Goal: Task Accomplishment & Management: Manage account settings

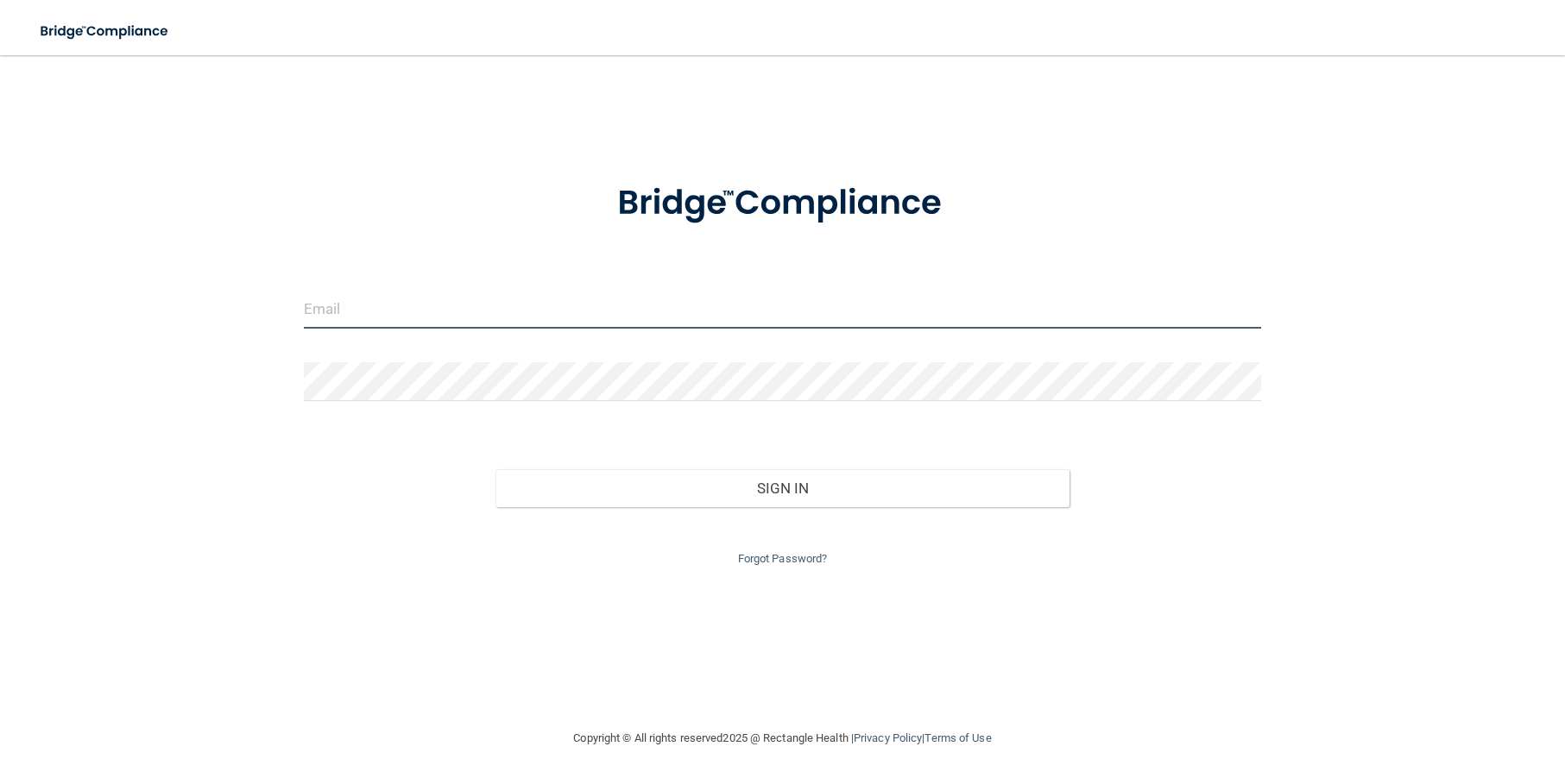
type input "[PERSON_NAME][EMAIL_ADDRESS][DOMAIN_NAME]"
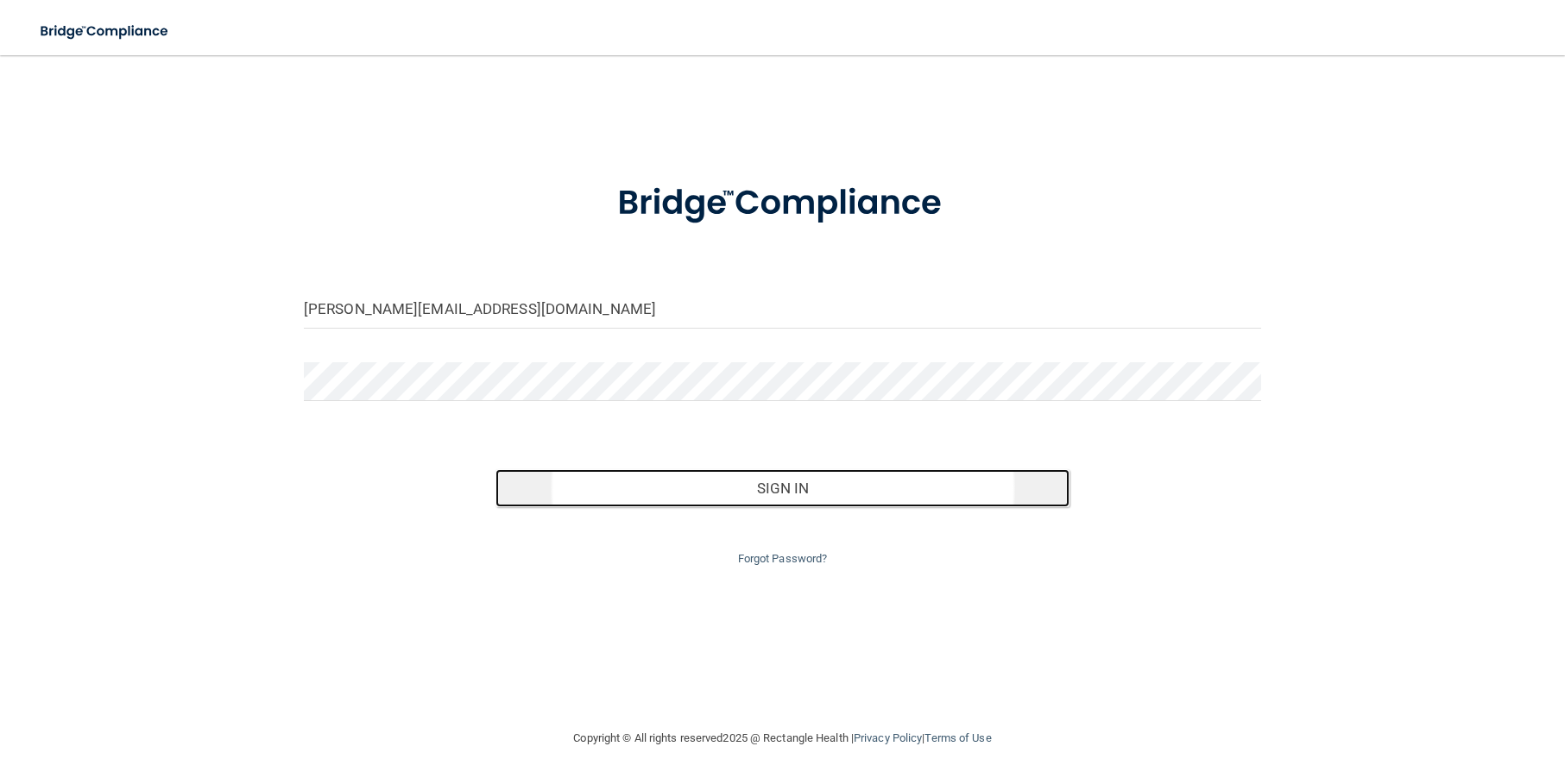
click at [798, 488] on button "Sign In" at bounding box center [782, 488] width 574 height 38
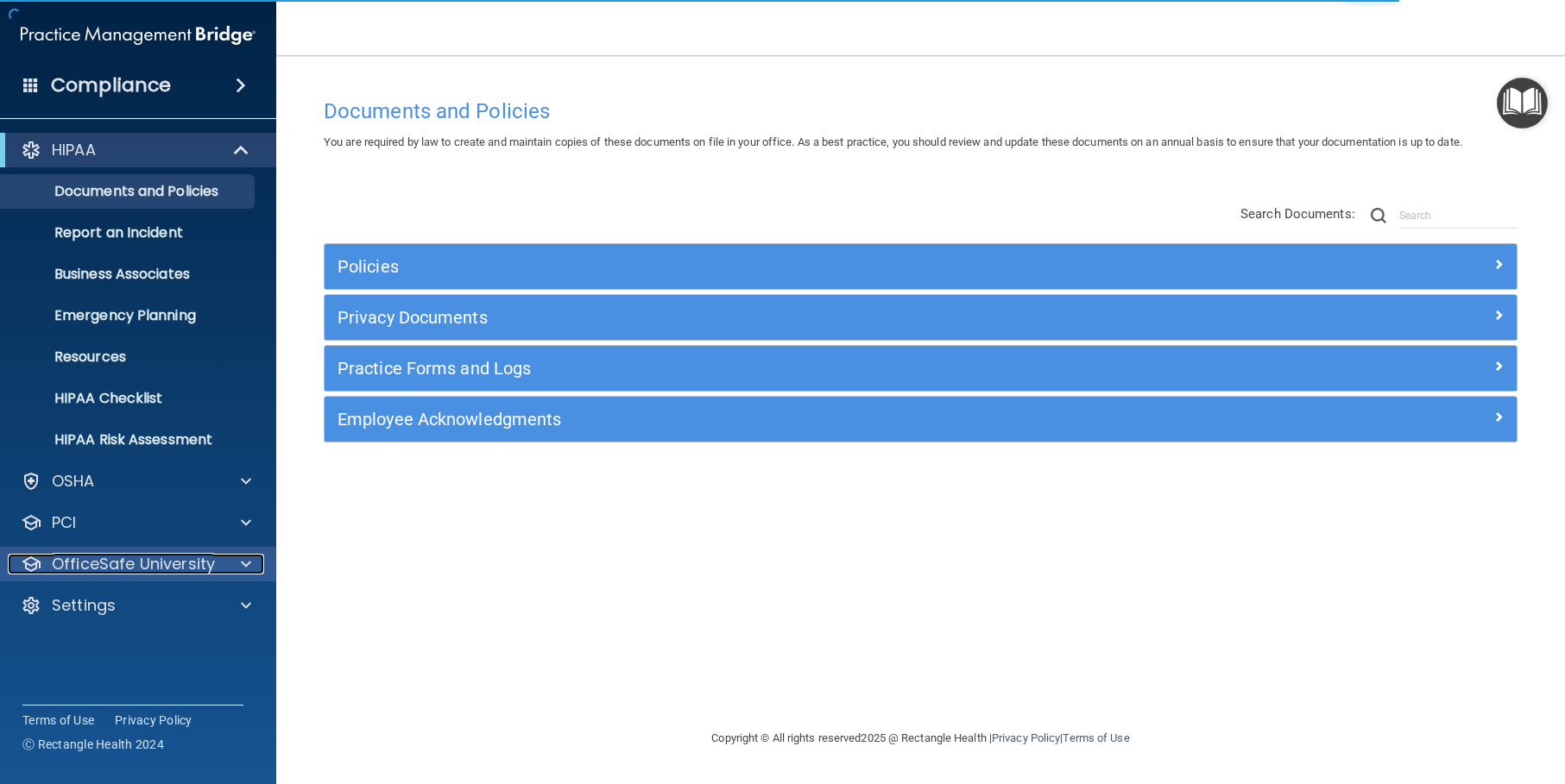
click at [244, 563] on span at bounding box center [245, 564] width 10 height 21
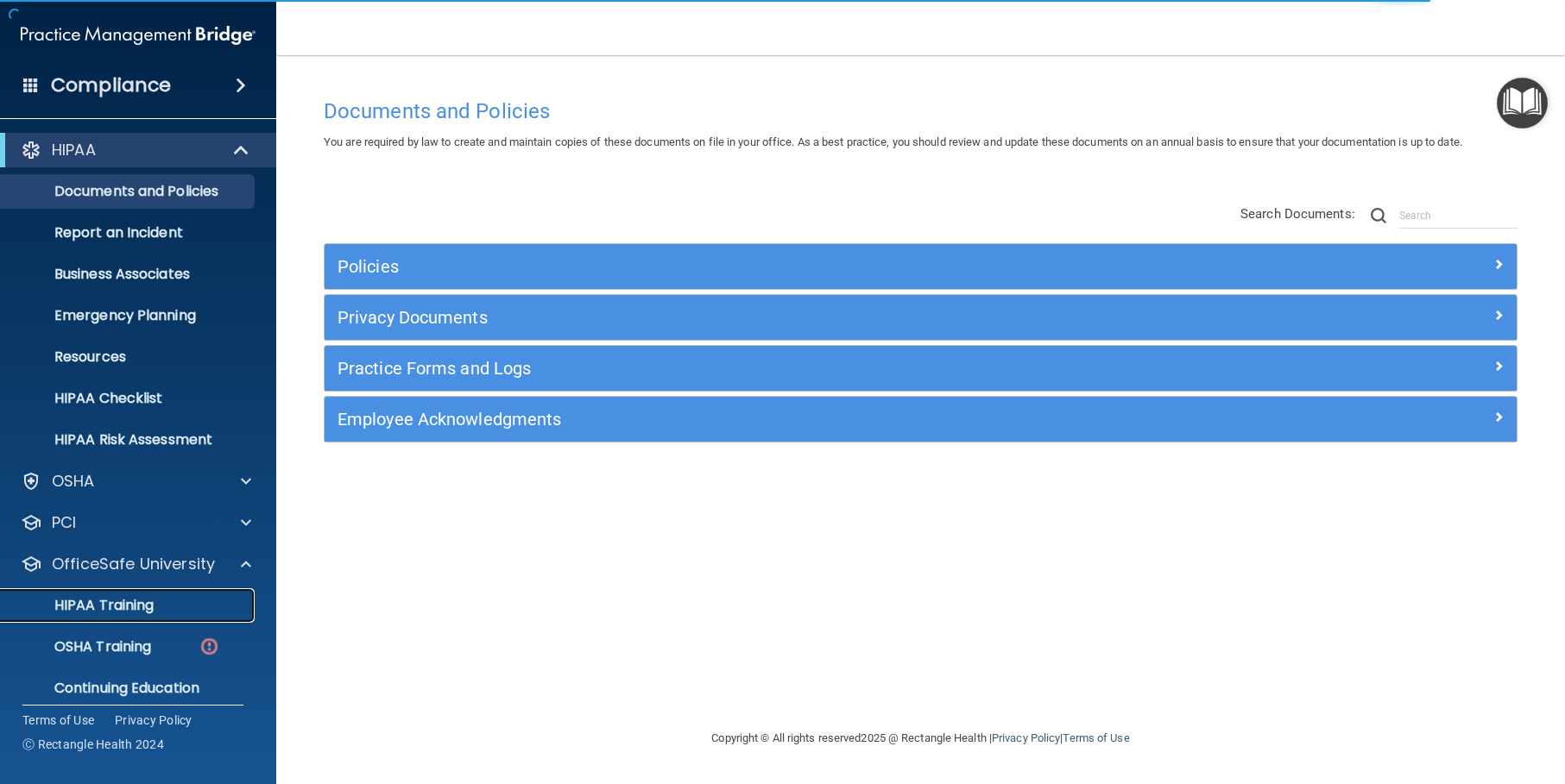
click at [132, 603] on p "HIPAA Training" at bounding box center [82, 605] width 143 height 18
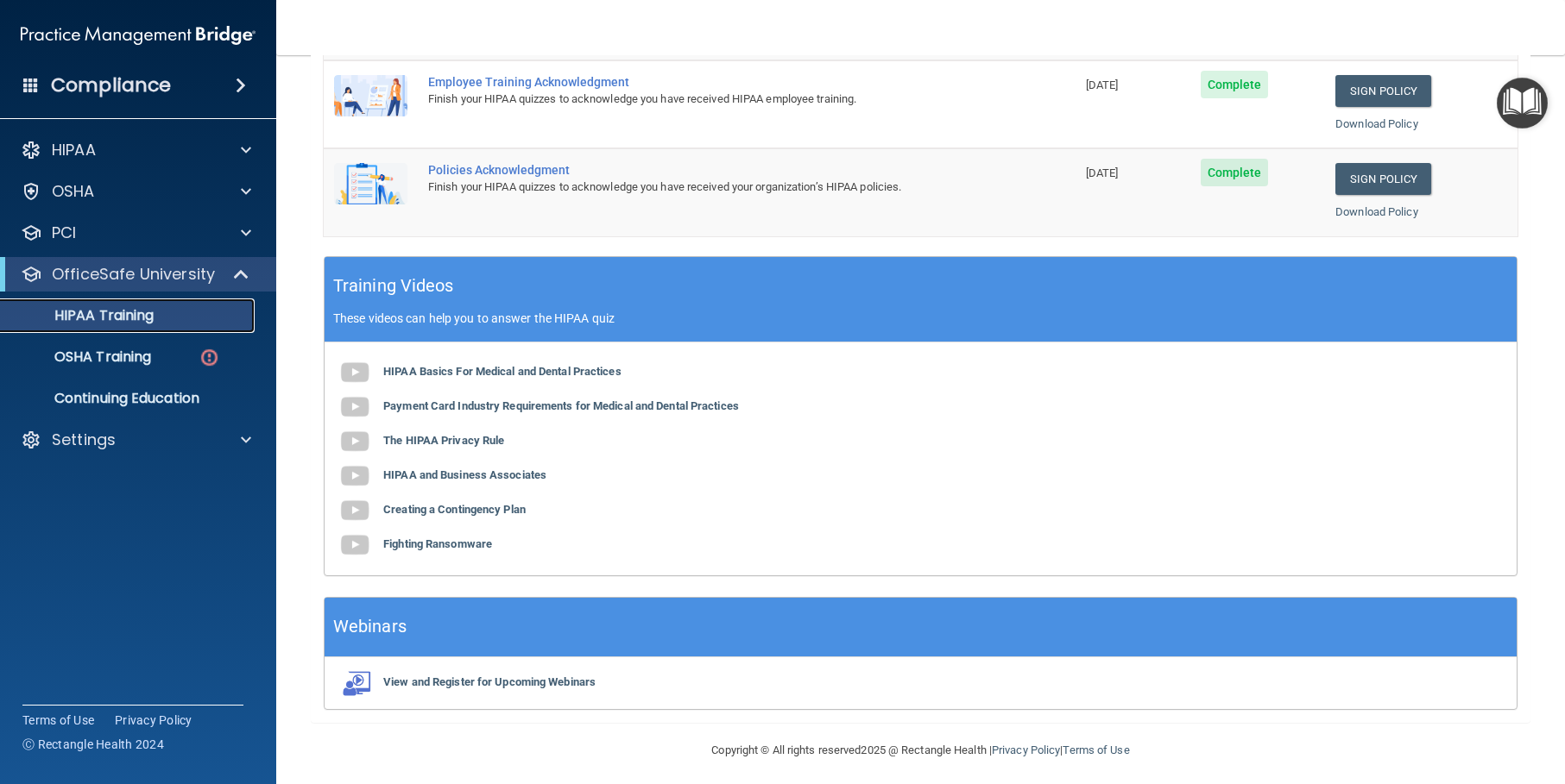
scroll to position [376, 0]
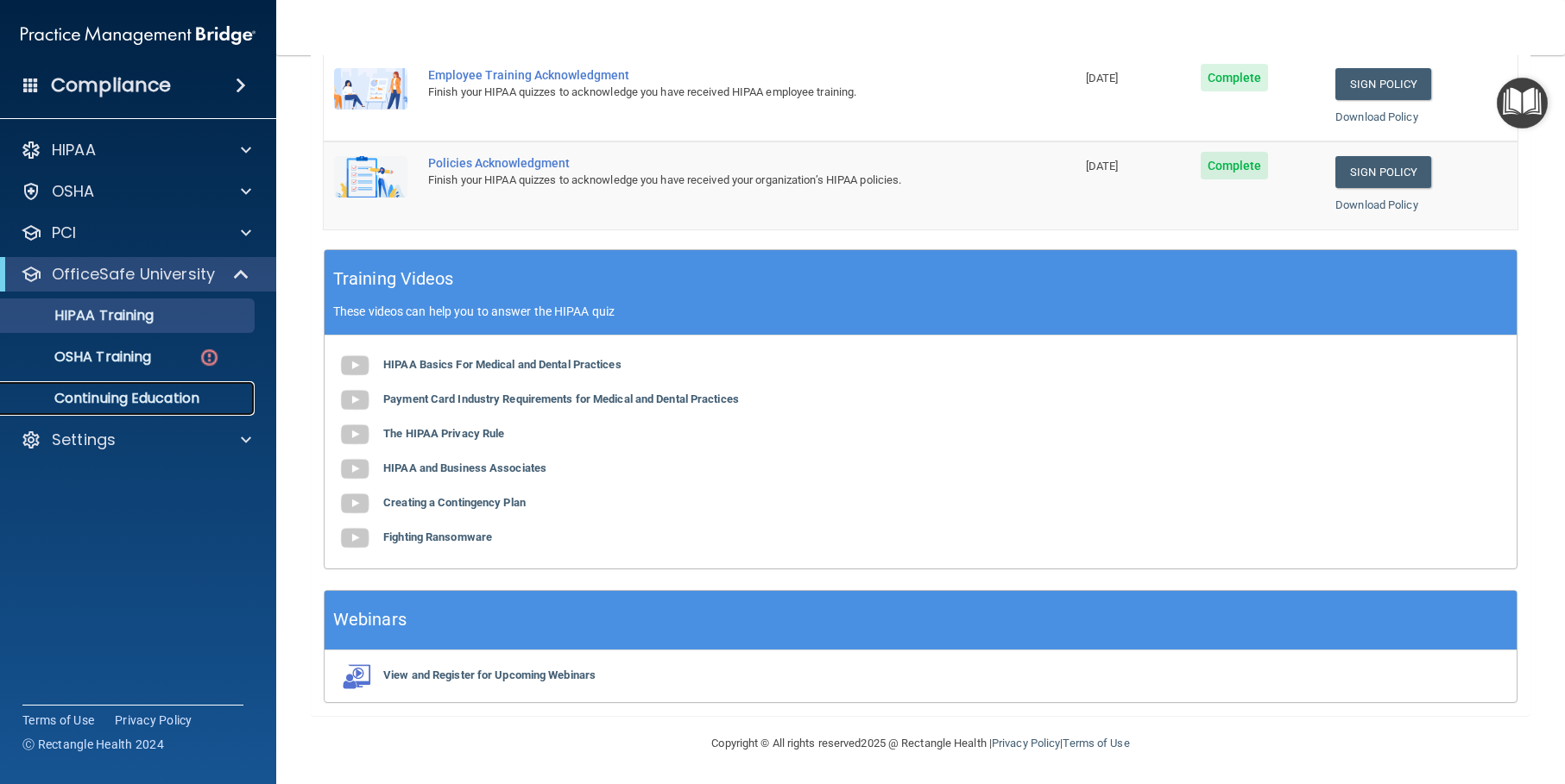
click at [152, 398] on p "Continuing Education" at bounding box center [129, 398] width 236 height 18
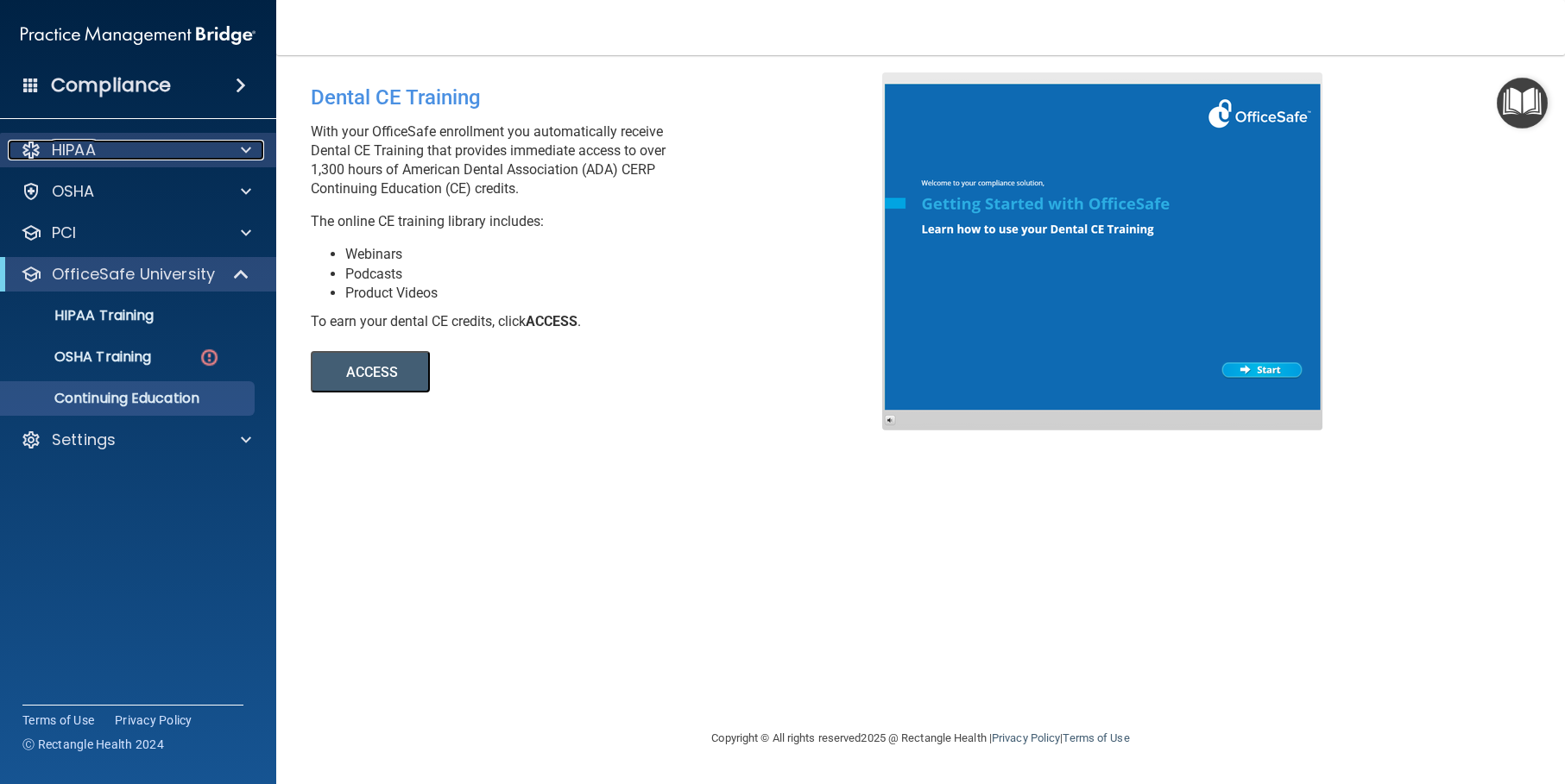
click at [241, 142] on span at bounding box center [245, 150] width 10 height 21
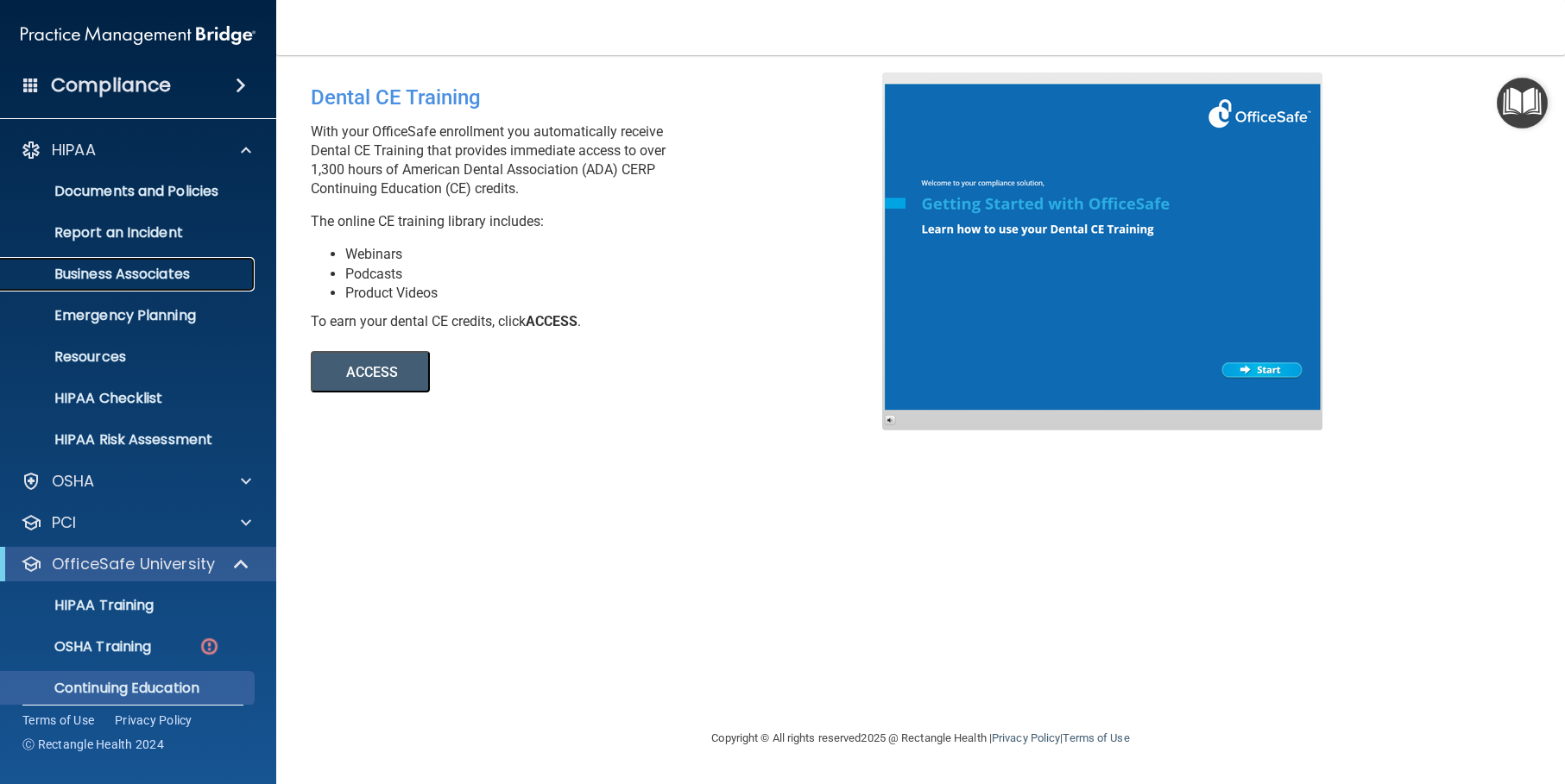
click at [129, 268] on p "Business Associates" at bounding box center [129, 274] width 236 height 18
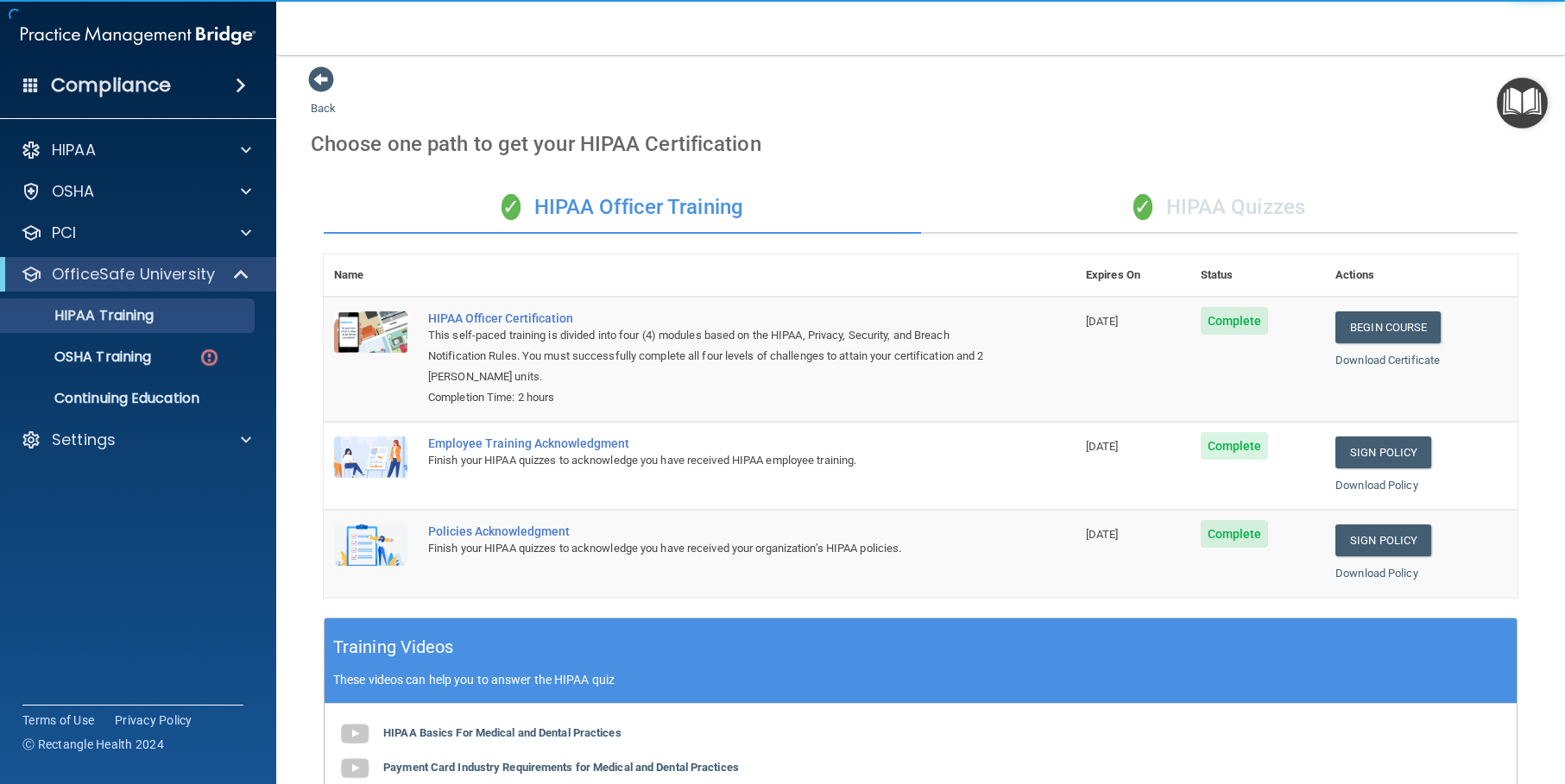
scroll to position [13, 0]
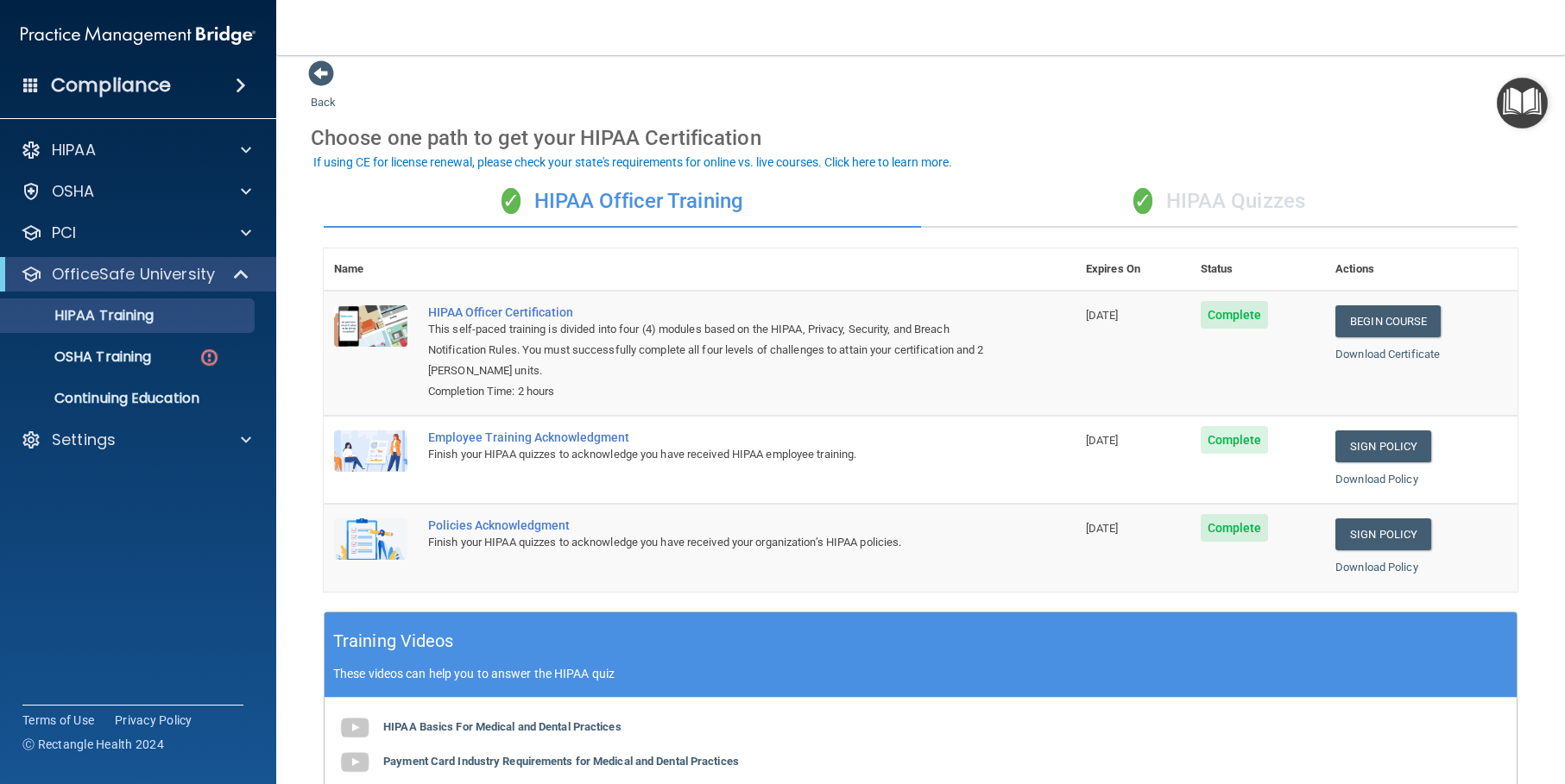
click at [1267, 205] on div "✓ HIPAA Quizzes" at bounding box center [1219, 202] width 597 height 52
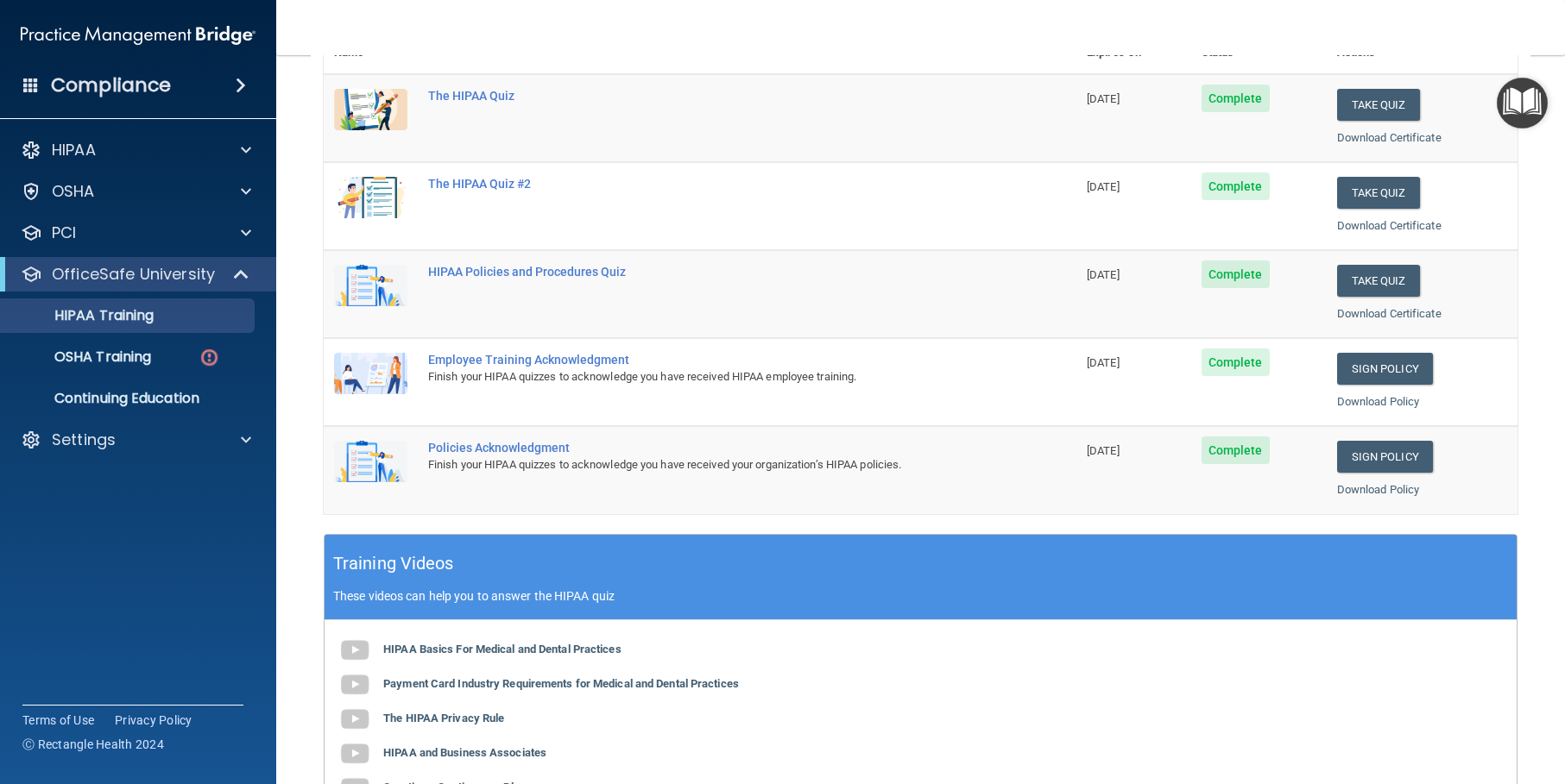
scroll to position [515, 0]
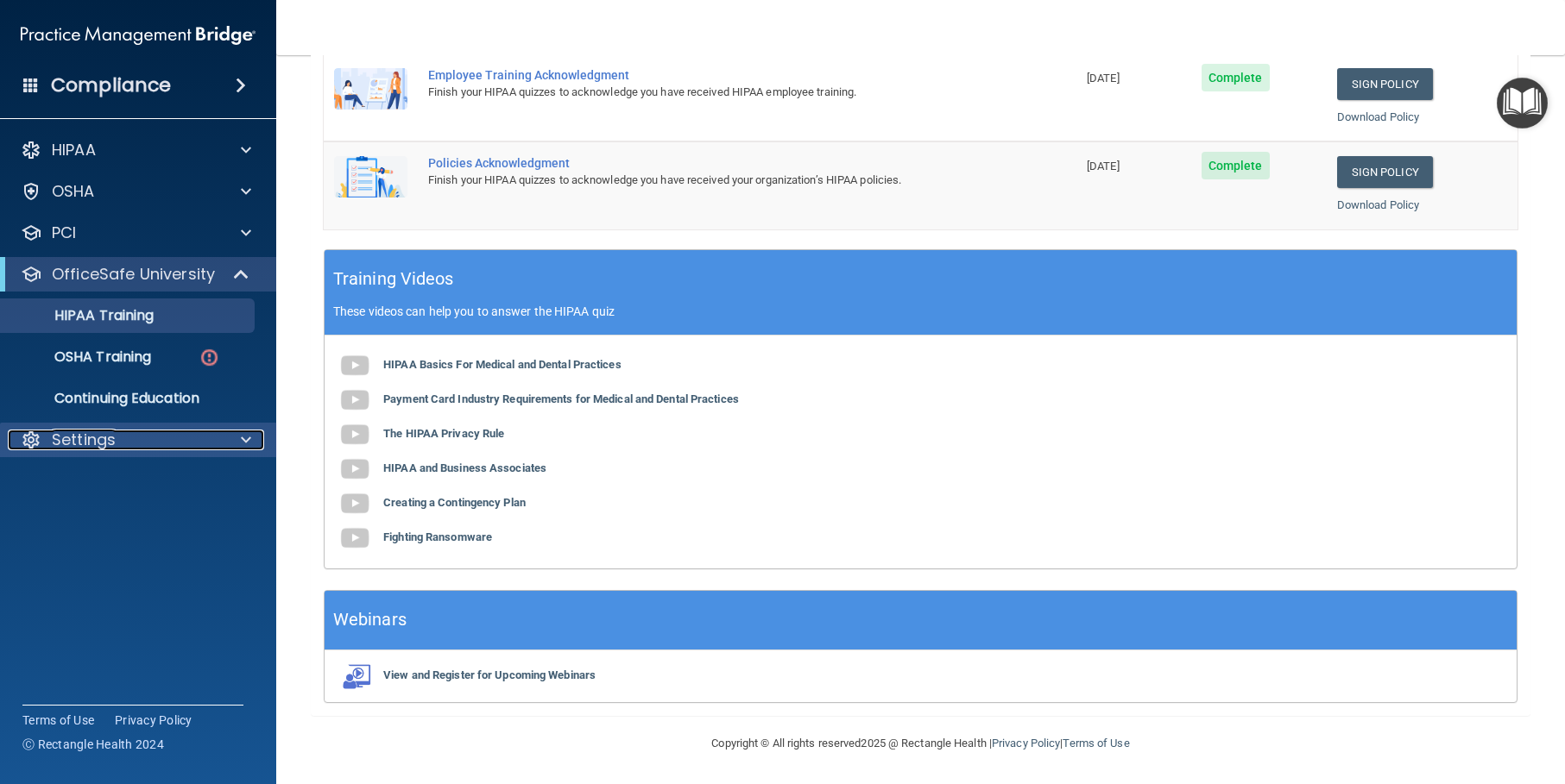
click at [245, 434] on span at bounding box center [245, 440] width 10 height 21
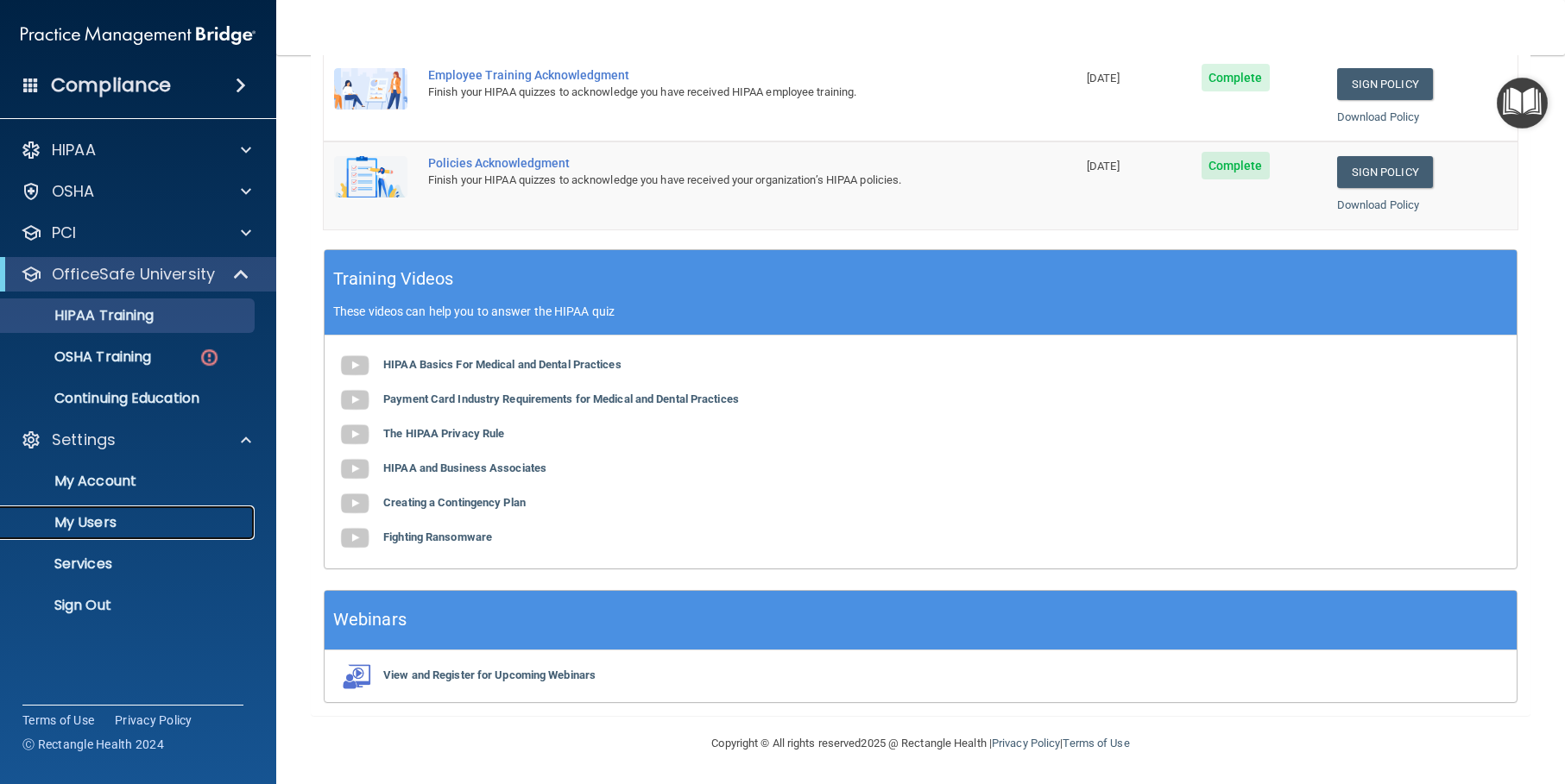
click at [97, 518] on p "My Users" at bounding box center [129, 523] width 236 height 18
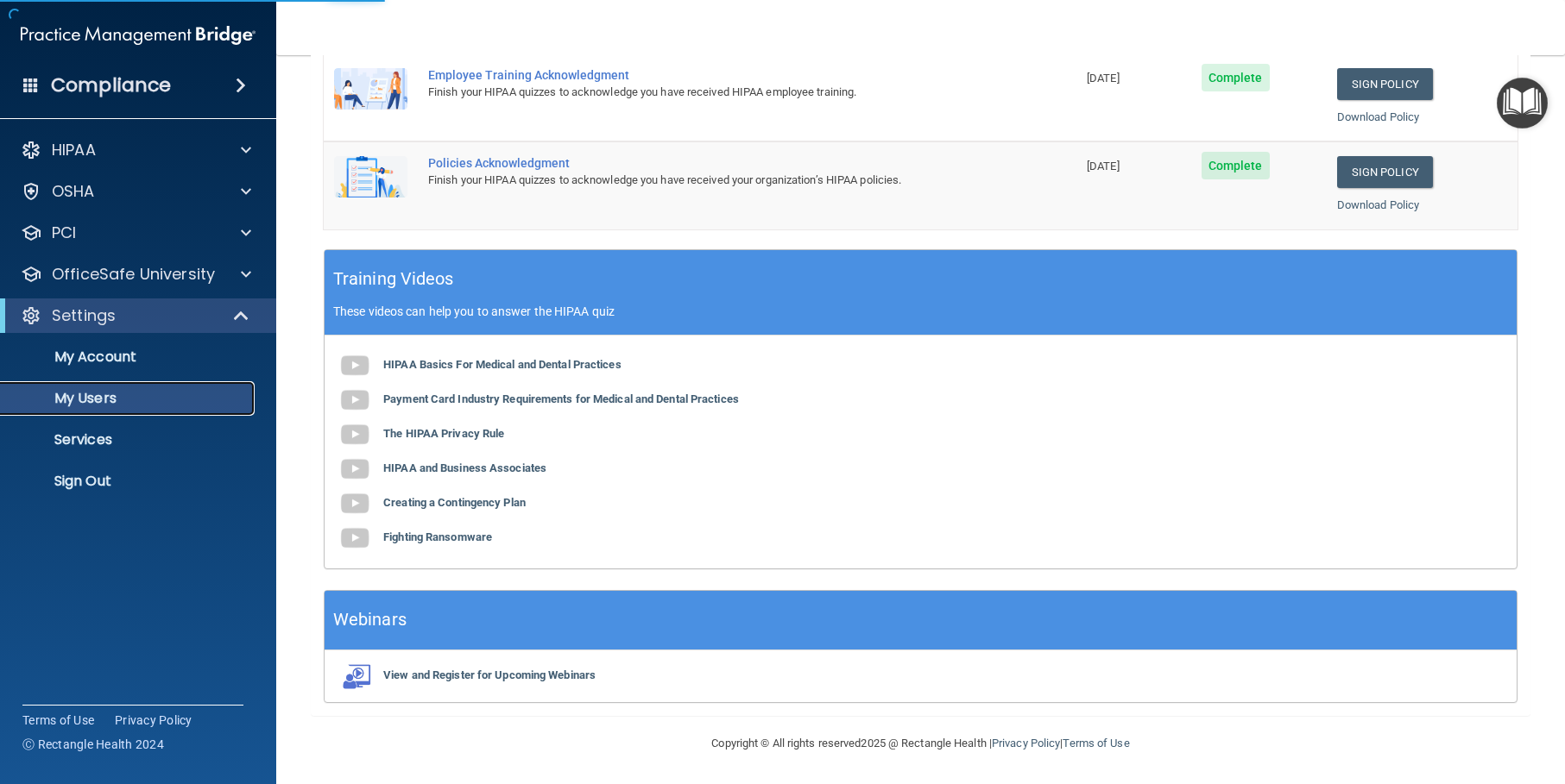
scroll to position [144, 0]
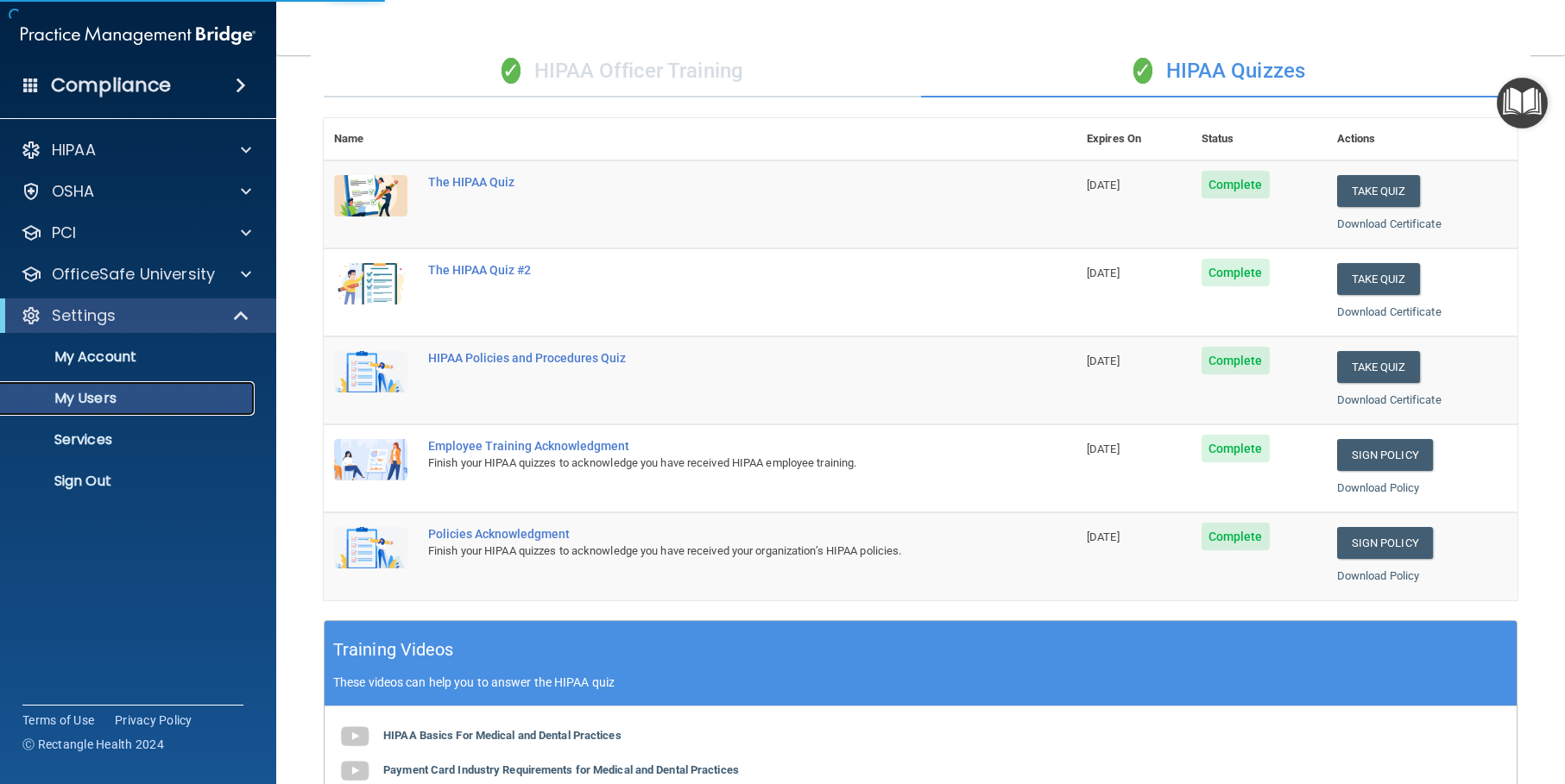
select select "20"
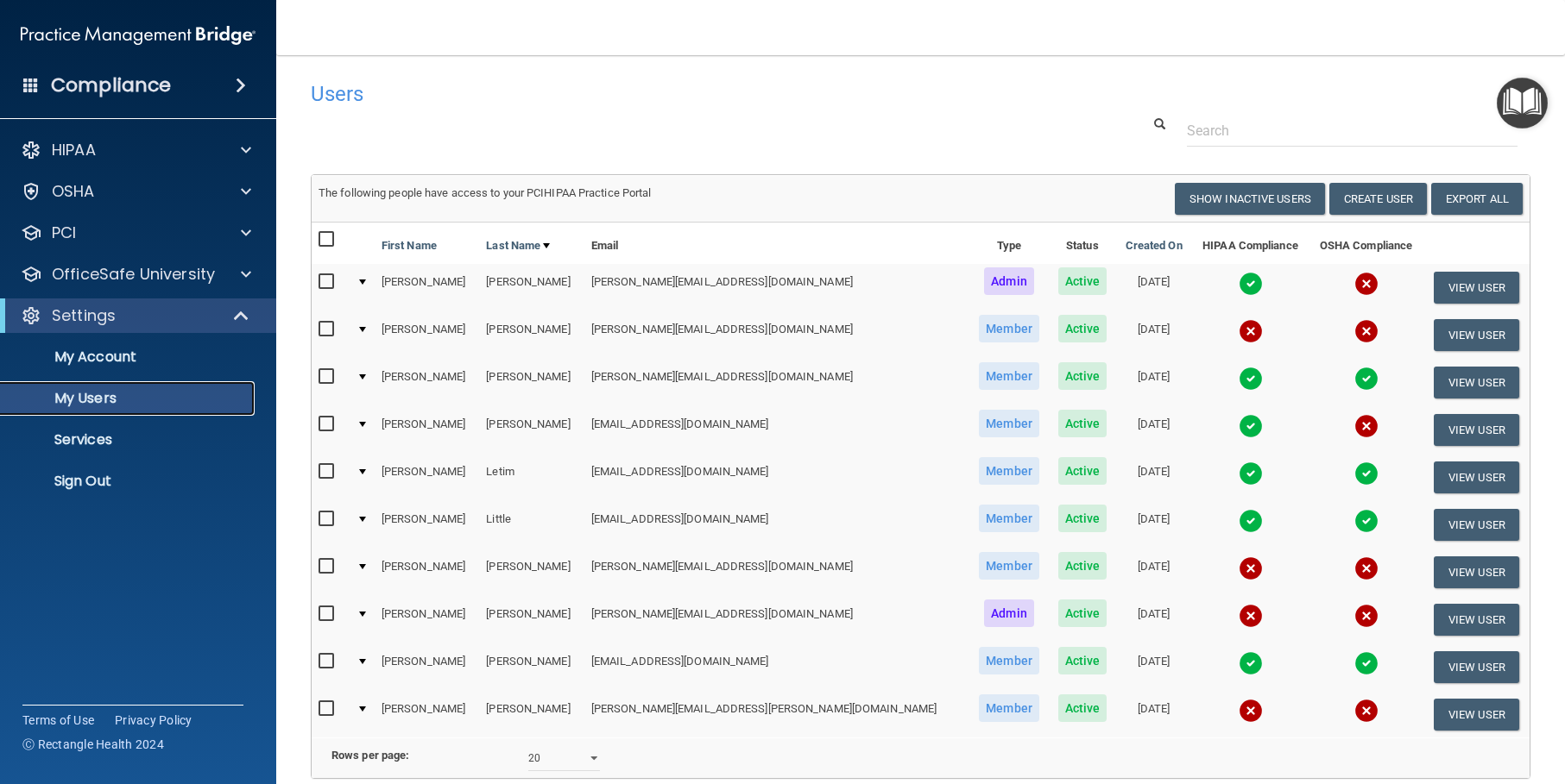
scroll to position [15, 0]
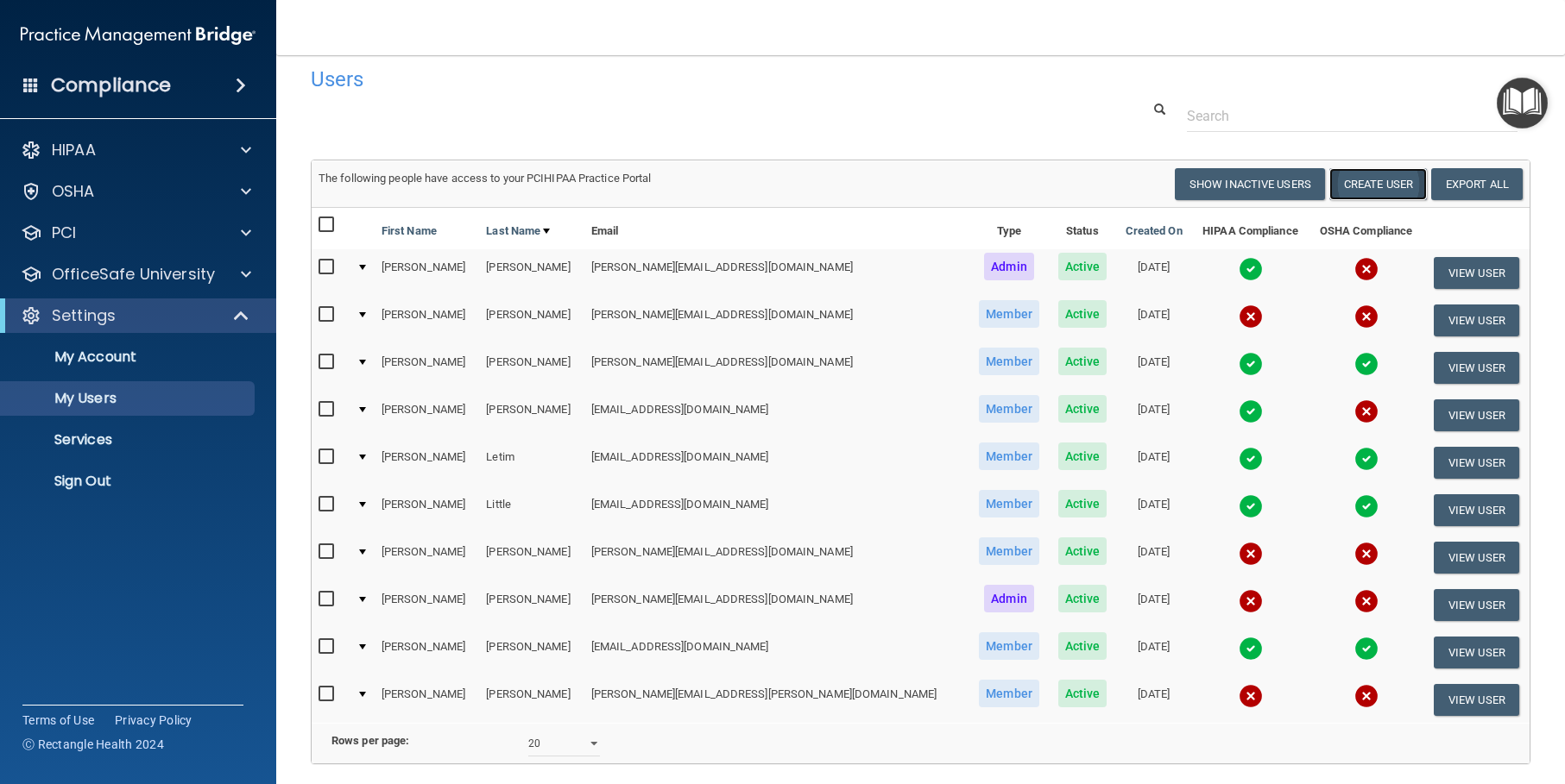
click at [1394, 179] on button "Create User" at bounding box center [1378, 184] width 98 height 32
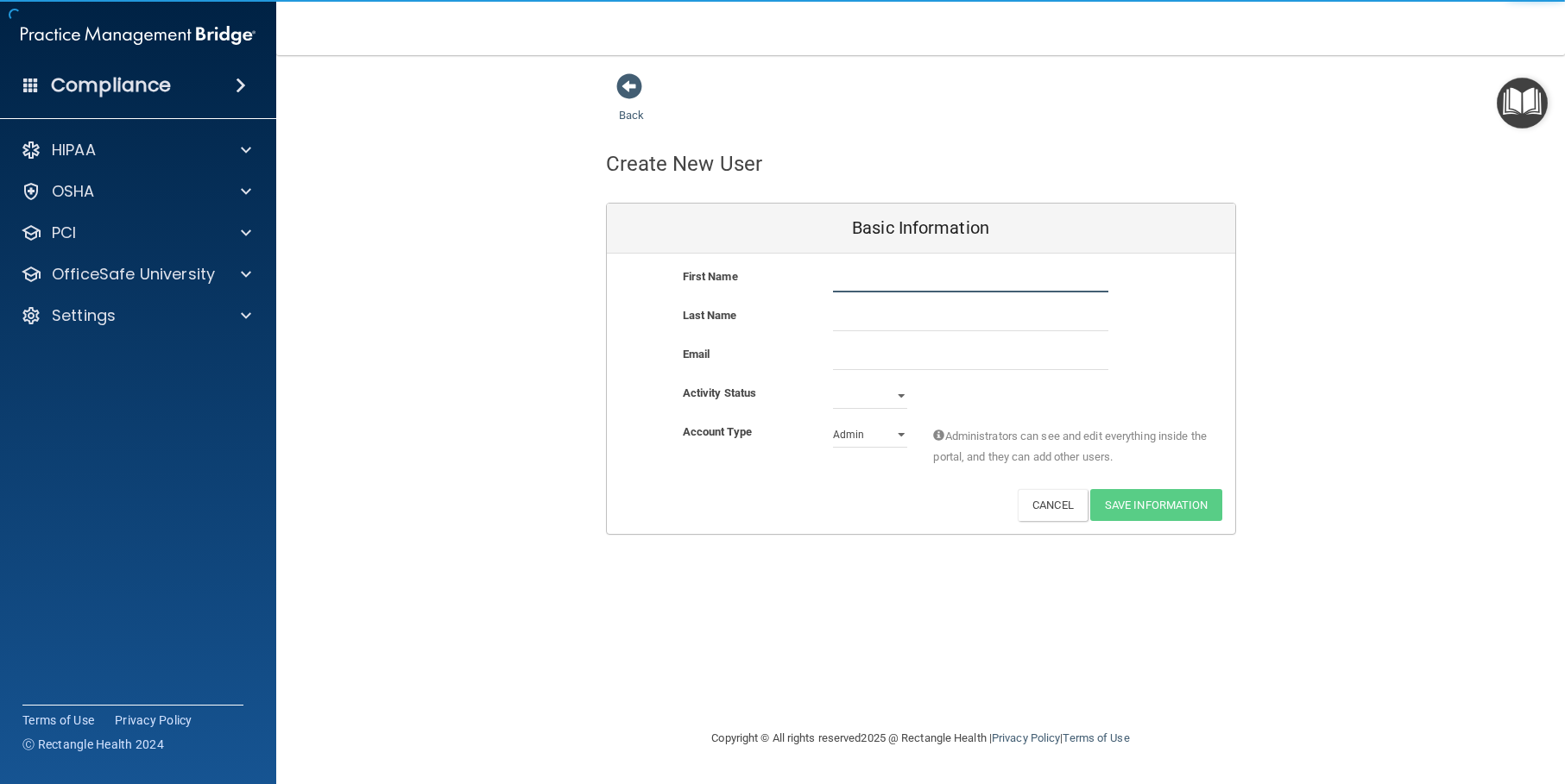
click at [882, 280] on input "text" at bounding box center [970, 280] width 275 height 26
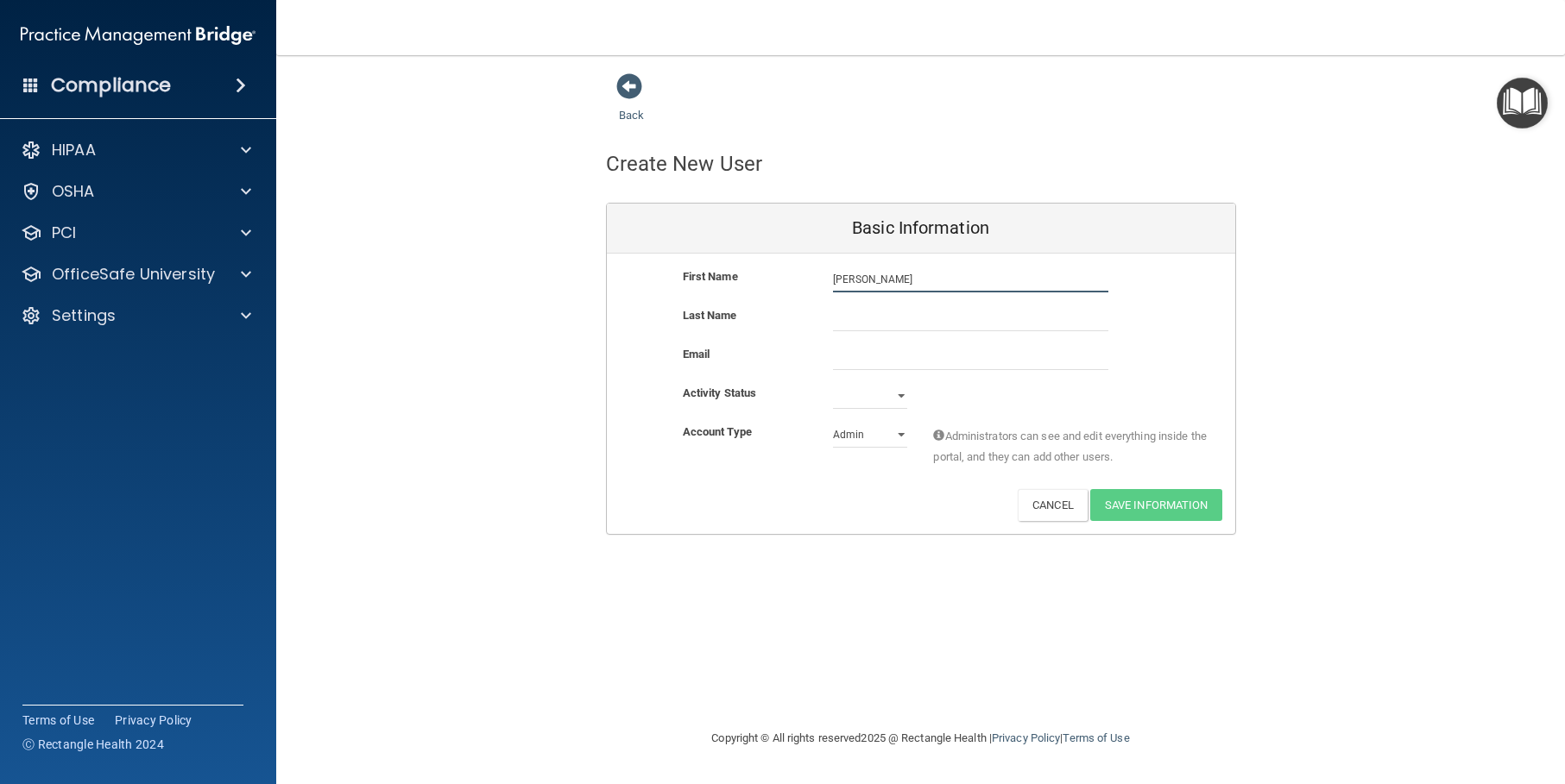
type input "[PERSON_NAME]"
click at [897, 354] on input "email" at bounding box center [970, 357] width 275 height 26
paste input "[PERSON_NAME][EMAIL_ADDRESS][PERSON_NAME][DOMAIN_NAME]"
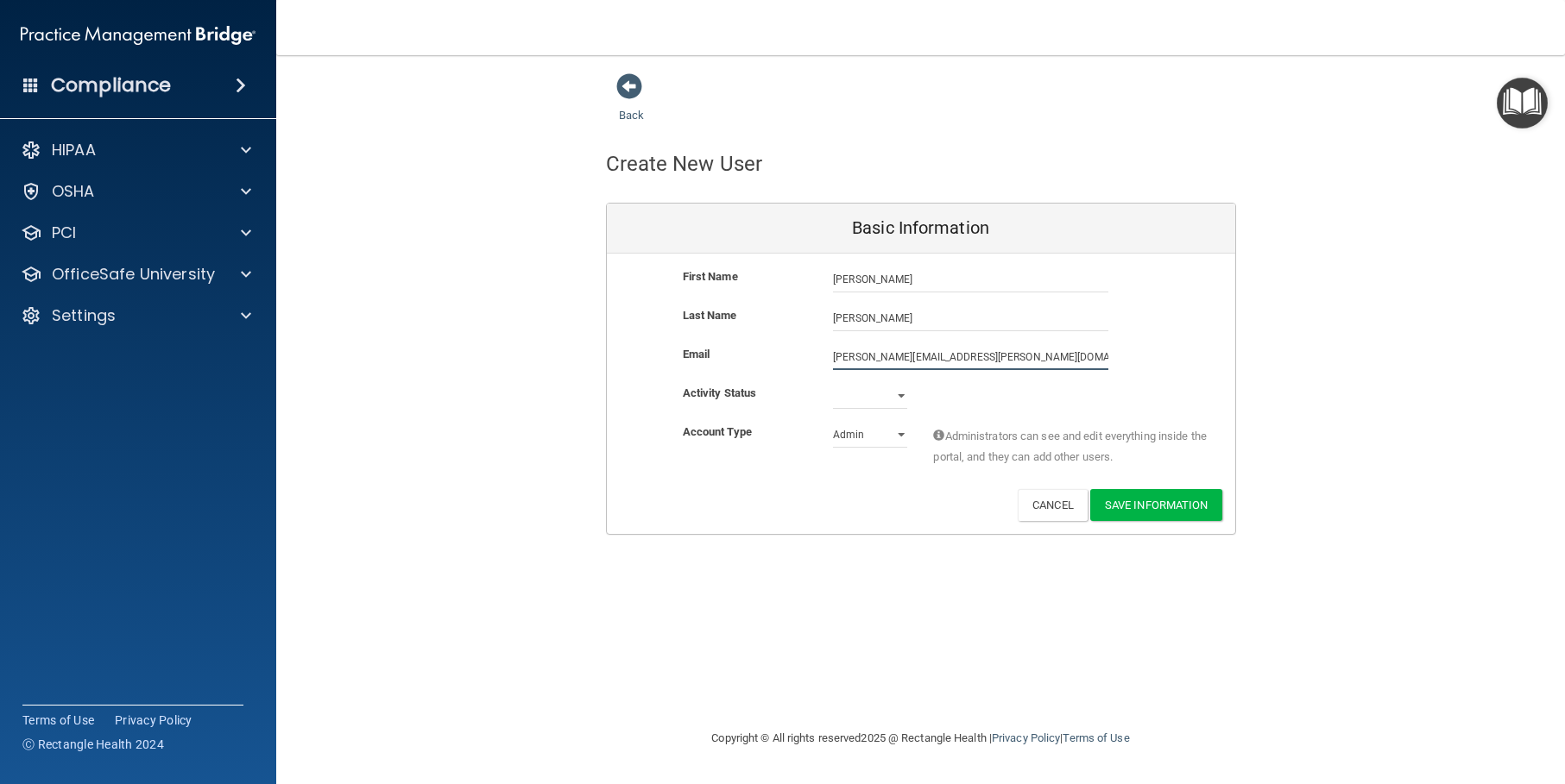
type input "[PERSON_NAME][EMAIL_ADDRESS][PERSON_NAME][DOMAIN_NAME]"
click at [894, 396] on select "Active Inactive" at bounding box center [870, 396] width 75 height 26
select select "active"
click at [833, 383] on select "Active Inactive" at bounding box center [870, 396] width 75 height 26
click at [894, 432] on select "Admin Member" at bounding box center [870, 435] width 75 height 26
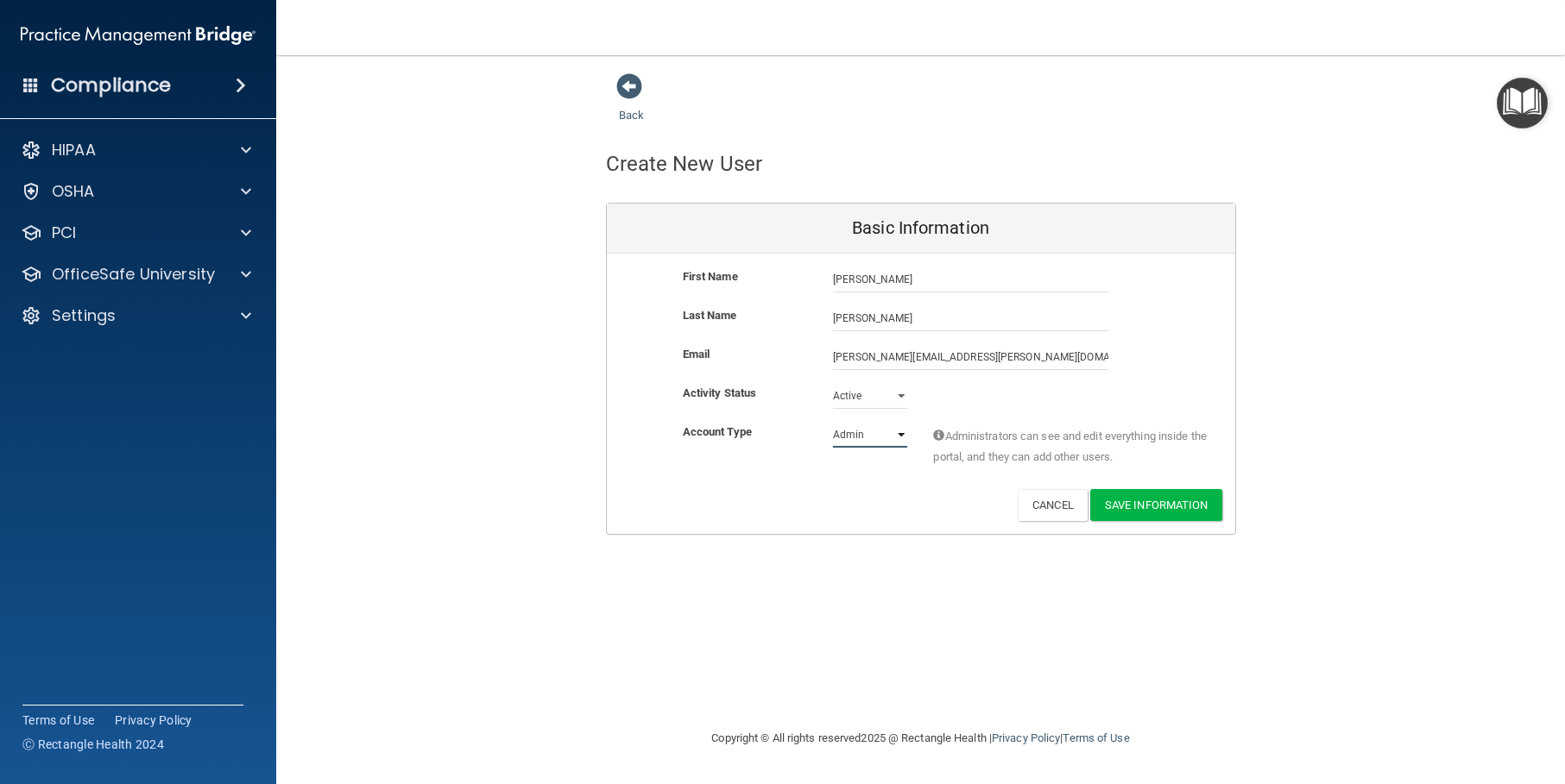
select select "practice_member"
click at [833, 422] on select "Admin Member" at bounding box center [870, 435] width 75 height 26
click at [1149, 501] on button "Save Information" at bounding box center [1156, 505] width 132 height 32
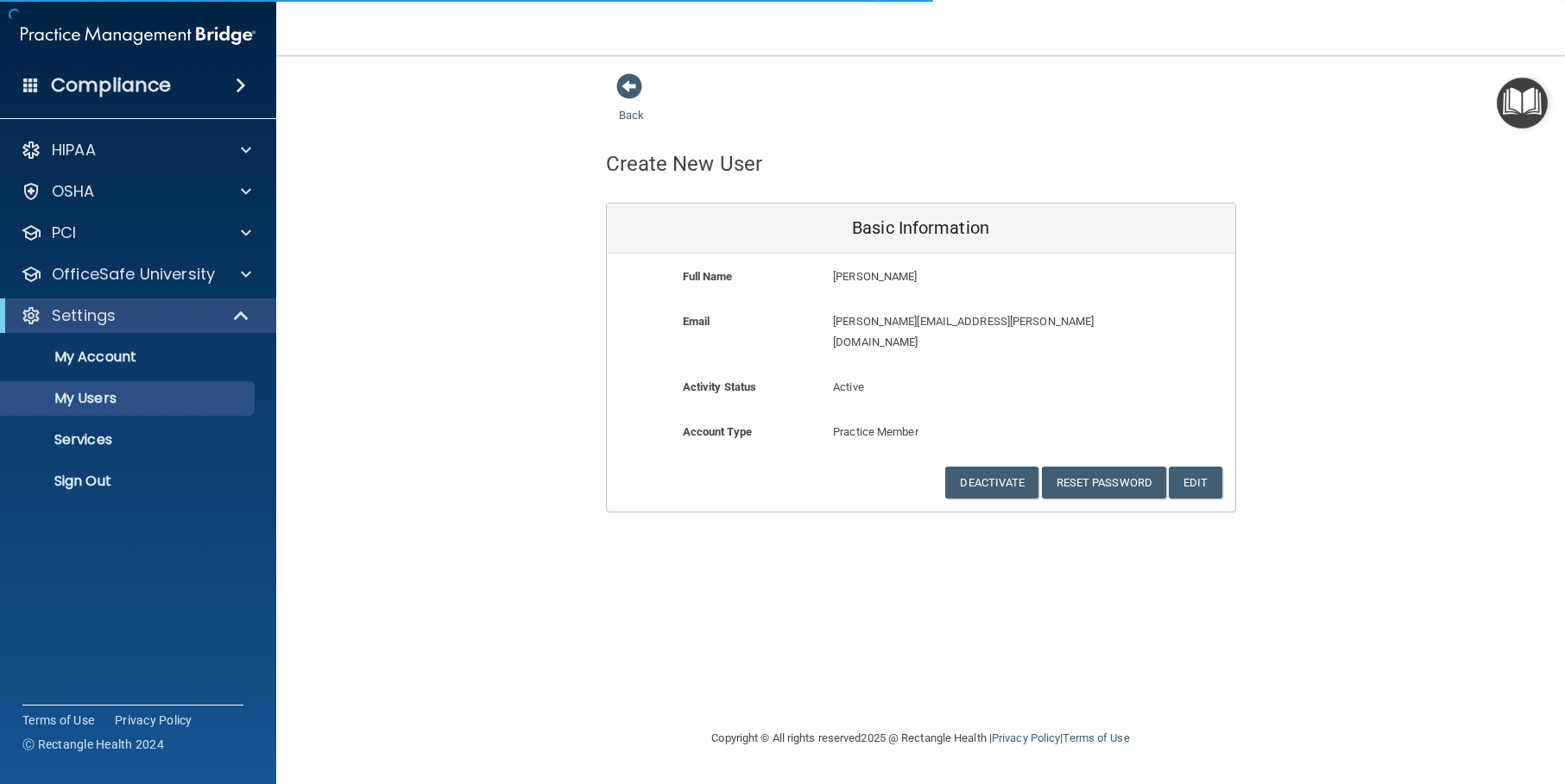
select select "20"
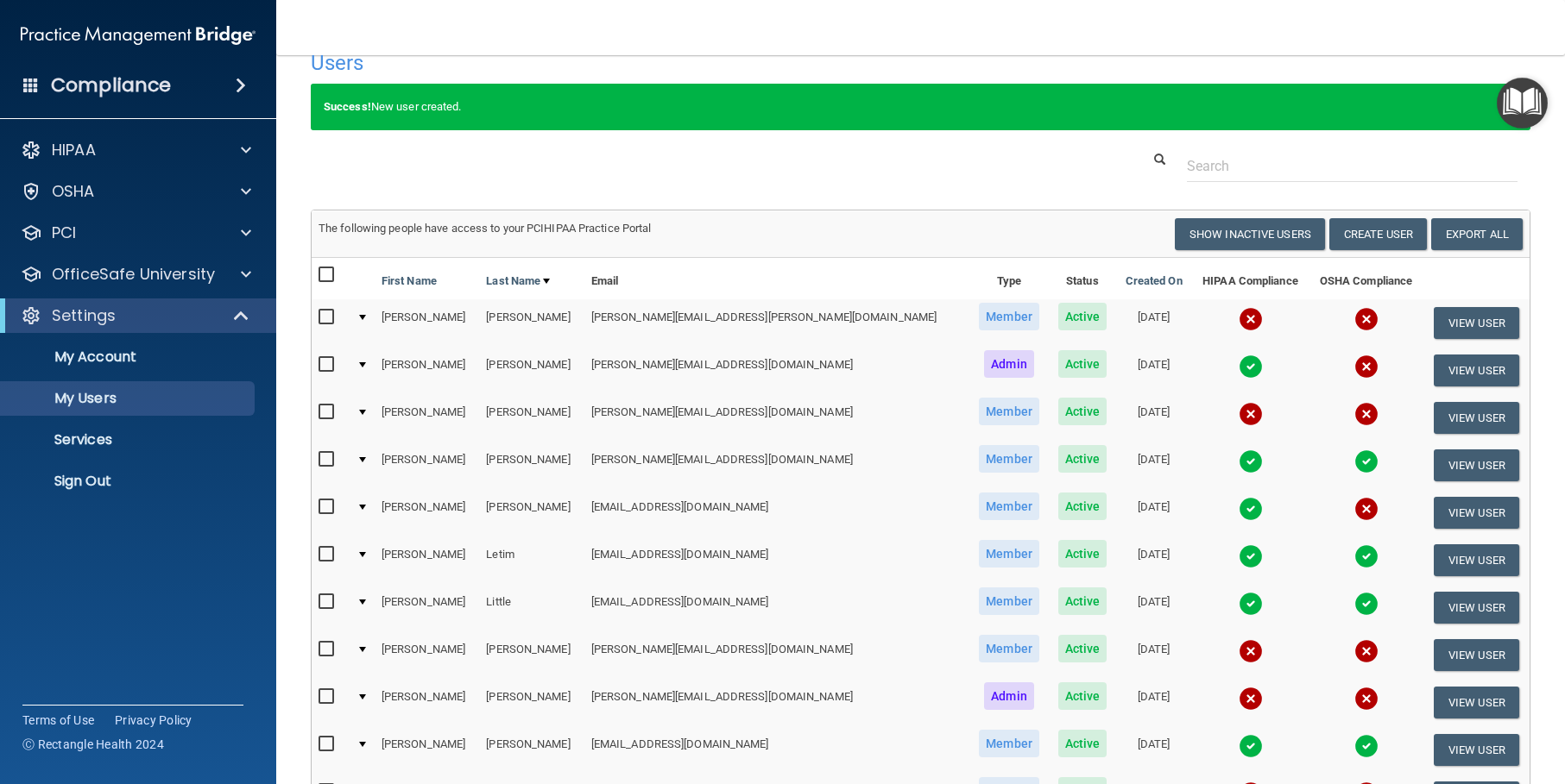
scroll to position [25, 0]
